Goal: Use online tool/utility: Utilize a website feature to perform a specific function

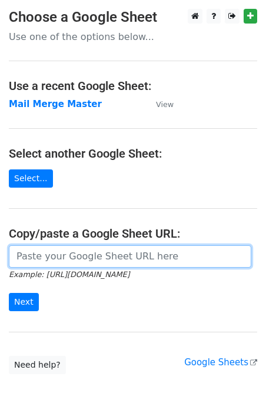
click at [91, 261] on input "url" at bounding box center [130, 256] width 242 height 22
type input "[URL][DOMAIN_NAME]"
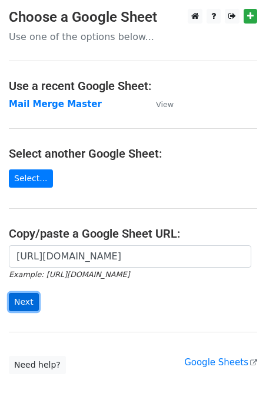
click at [24, 304] on input "Next" at bounding box center [24, 302] width 30 height 18
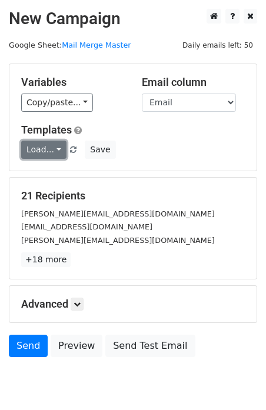
click at [39, 148] on link "Load..." at bounding box center [43, 150] width 45 height 18
click at [51, 180] on link "T1" at bounding box center [68, 175] width 93 height 19
